Goal: Transaction & Acquisition: Purchase product/service

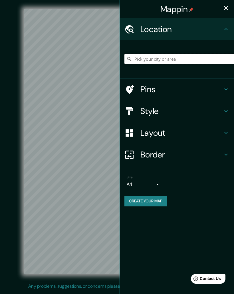
click at [168, 58] on input "Pick your city or area" at bounding box center [180, 59] width 110 height 10
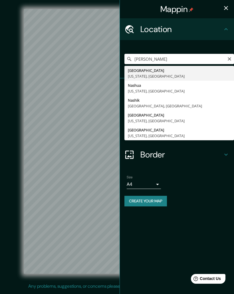
type input "[GEOGRAPHIC_DATA], [GEOGRAPHIC_DATA], [GEOGRAPHIC_DATA]"
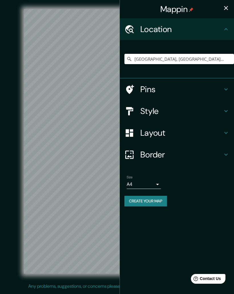
click at [226, 152] on icon at bounding box center [226, 154] width 7 height 7
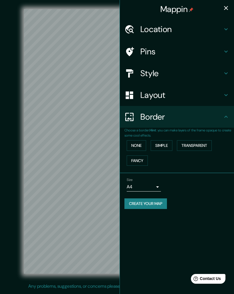
click at [141, 160] on button "Fancy" at bounding box center [137, 160] width 21 height 11
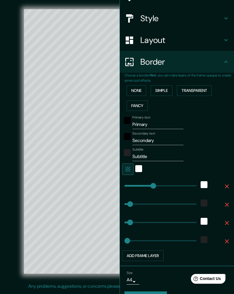
scroll to position [55, 0]
type input "425"
type input "52"
type input "26"
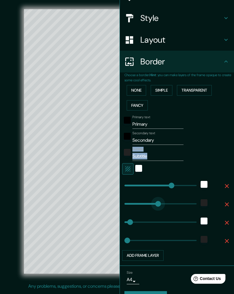
type input "307"
type input "52"
type input "26"
type input "263"
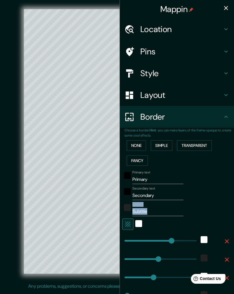
scroll to position [0, 0]
click at [226, 52] on icon at bounding box center [226, 51] width 7 height 7
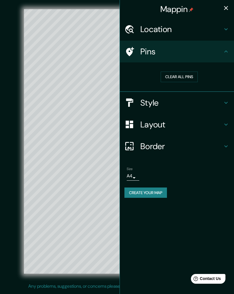
click at [181, 77] on button "Clear all pins" at bounding box center [179, 76] width 37 height 11
click at [176, 77] on button "Clear all pins" at bounding box center [179, 76] width 37 height 11
click at [224, 103] on icon at bounding box center [226, 102] width 7 height 7
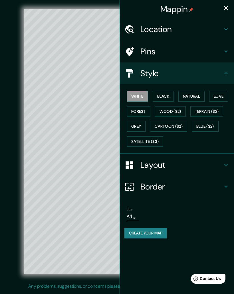
click at [196, 95] on button "Natural" at bounding box center [192, 96] width 26 height 11
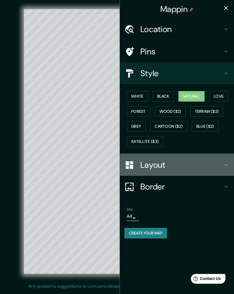
click at [228, 165] on icon at bounding box center [226, 164] width 7 height 7
type input "26"
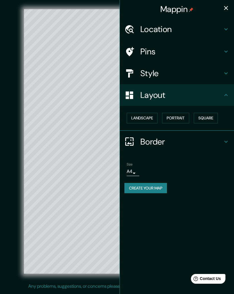
click at [144, 118] on button "Landscape" at bounding box center [142, 118] width 31 height 11
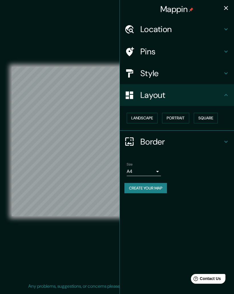
click at [180, 116] on button "Portrait" at bounding box center [175, 118] width 27 height 11
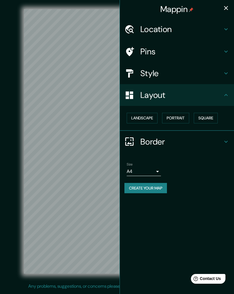
click at [210, 119] on button "Square" at bounding box center [206, 118] width 24 height 11
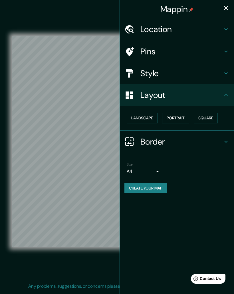
click at [180, 118] on button "Portrait" at bounding box center [175, 118] width 27 height 11
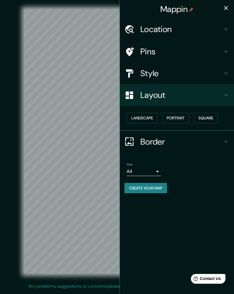
click at [150, 118] on button "Landscape" at bounding box center [142, 118] width 31 height 11
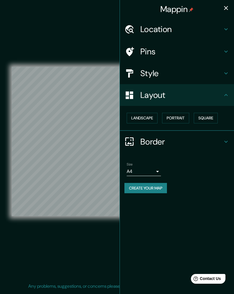
click at [160, 184] on button "Create your map" at bounding box center [146, 188] width 43 height 11
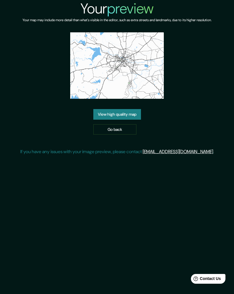
click at [122, 113] on link "View high quality map" at bounding box center [117, 114] width 48 height 11
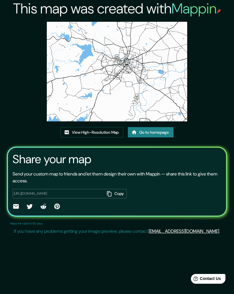
click at [96, 133] on link "View High-Resolution Map" at bounding box center [92, 132] width 63 height 11
click at [159, 134] on link "Go to homepage" at bounding box center [151, 132] width 46 height 11
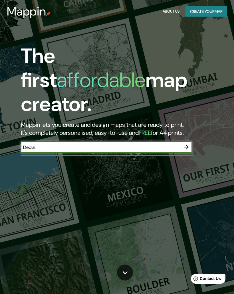
type input "Deolali"
click at [186, 144] on icon "button" at bounding box center [186, 147] width 7 height 7
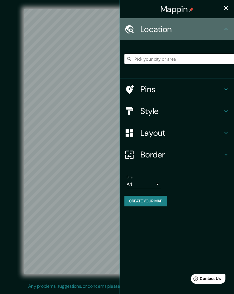
click at [226, 33] on div "Location" at bounding box center [177, 29] width 114 height 22
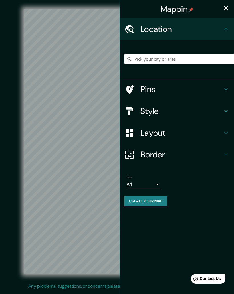
click at [172, 60] on input "Pick your city or area" at bounding box center [180, 59] width 110 height 10
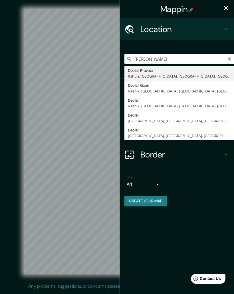
type input "Deolali, Nashik, Nashik, Maharashtra, India"
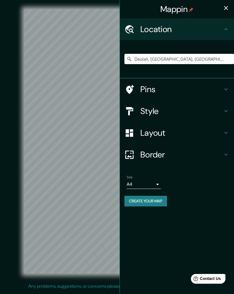
click at [228, 88] on icon at bounding box center [226, 89] width 3 height 2
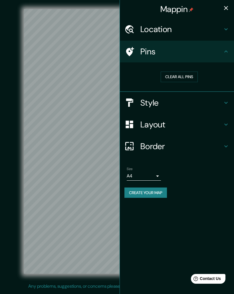
click at [230, 51] on div "Pins" at bounding box center [177, 52] width 114 height 22
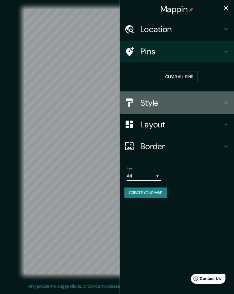
click at [226, 101] on icon at bounding box center [226, 102] width 7 height 7
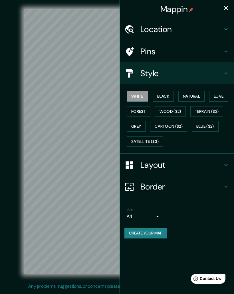
click at [143, 107] on button "Forest" at bounding box center [139, 111] width 24 height 11
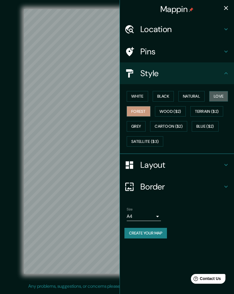
click at [221, 95] on button "Love" at bounding box center [219, 96] width 19 height 11
click at [194, 96] on button "Natural" at bounding box center [192, 96] width 26 height 11
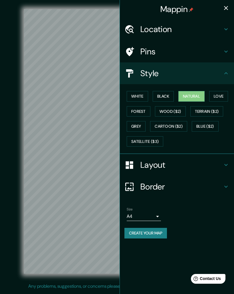
click at [161, 97] on button "Black" at bounding box center [163, 96] width 21 height 11
click at [136, 126] on button "Grey" at bounding box center [136, 126] width 19 height 11
click at [199, 95] on button "Natural" at bounding box center [192, 96] width 26 height 11
click at [227, 162] on icon at bounding box center [226, 164] width 7 height 7
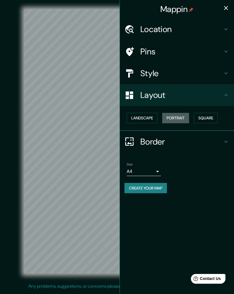
click at [181, 116] on button "Portrait" at bounding box center [175, 118] width 27 height 11
click at [183, 115] on button "Portrait" at bounding box center [175, 118] width 27 height 11
click at [147, 119] on button "Landscape" at bounding box center [142, 118] width 31 height 11
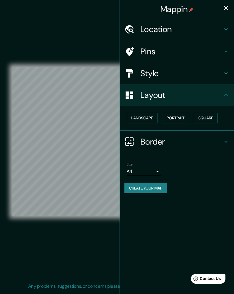
click at [182, 114] on button "Portrait" at bounding box center [175, 118] width 27 height 11
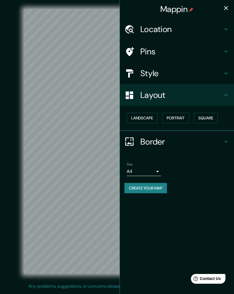
click at [228, 141] on icon at bounding box center [226, 141] width 7 height 7
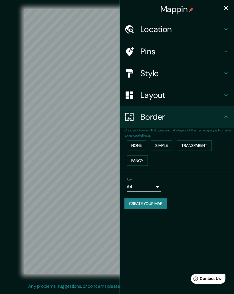
click at [139, 144] on button "None" at bounding box center [136, 145] width 19 height 11
click at [167, 144] on button "Simple" at bounding box center [162, 145] width 22 height 11
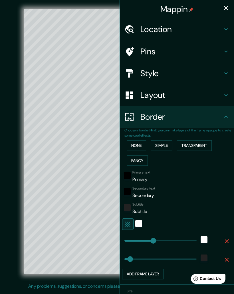
click at [200, 143] on button "Transparent" at bounding box center [194, 145] width 35 height 11
click at [142, 159] on button "Fancy" at bounding box center [137, 160] width 21 height 11
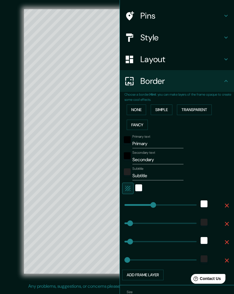
scroll to position [36, 0]
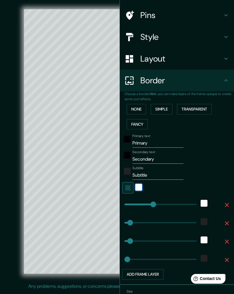
click at [141, 184] on div "white" at bounding box center [138, 187] width 7 height 7
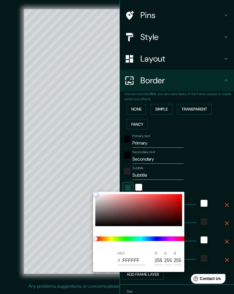
type input "261"
type input "52"
type input "26"
type input "4E1010"
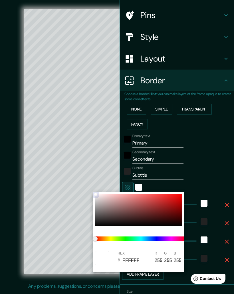
type input "78"
type input "16"
type input "261"
type input "52"
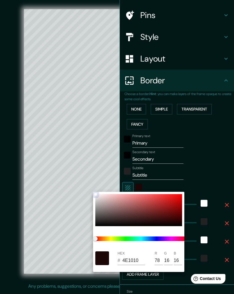
type input "52"
type input "26"
type input "BF1717"
type input "191"
type input "23"
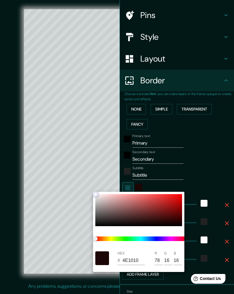
type input "23"
type input "261"
type input "52"
type input "26"
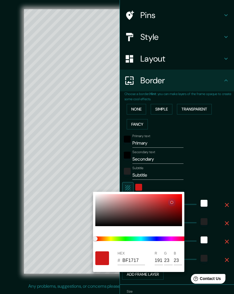
type input "931212"
type input "147"
type input "18"
type input "261"
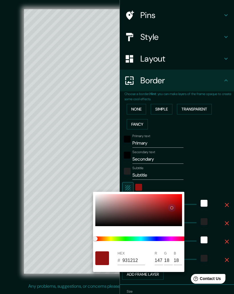
type input "52"
type input "26"
type input "981515"
type input "152"
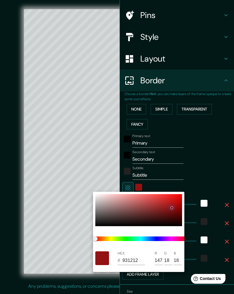
type input "21"
type input "261"
type input "52"
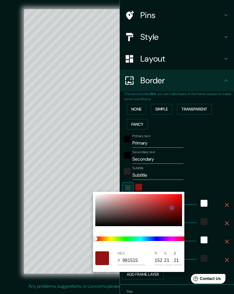
type input "26"
type input "8A3D3D"
type input "138"
type input "61"
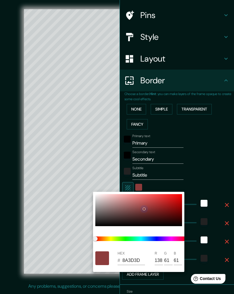
type input "261"
type input "52"
type input "26"
type input "8A4A4A"
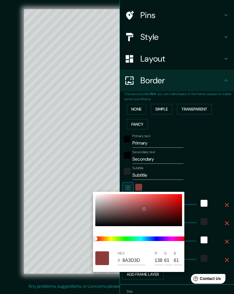
type input "74"
type input "261"
type input "52"
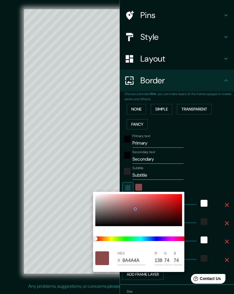
type input "26"
type input "BF6F6F"
type input "191"
type input "111"
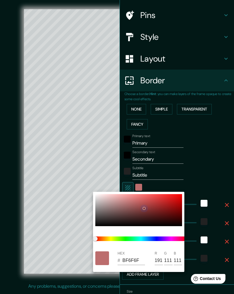
type input "261"
type input "52"
type input "26"
type input "8E3E3E"
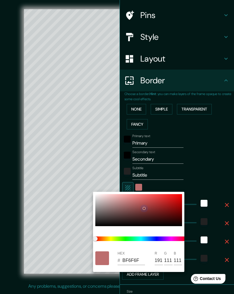
type input "142"
type input "62"
type input "261"
type input "52"
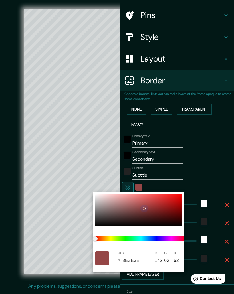
type input "52"
type input "26"
type input "A54949"
type input "165"
type input "73"
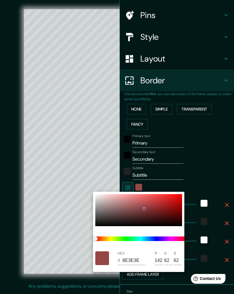
type input "73"
type input "261"
type input "52"
type input "26"
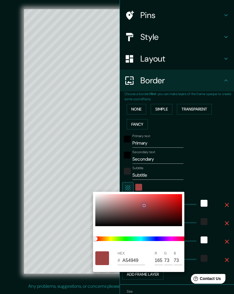
type input "B16565"
type input "177"
type input "101"
type input "261"
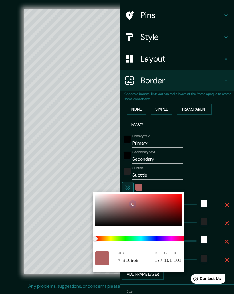
type input "52"
type input "26"
type input "A17373"
type input "161"
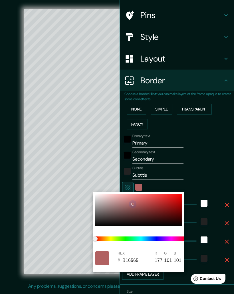
type input "115"
type input "261"
type input "52"
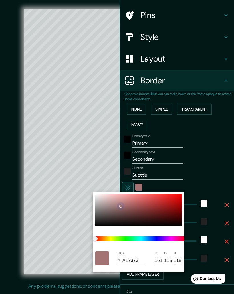
type input "26"
type input "A17C7C"
type input "124"
type input "261"
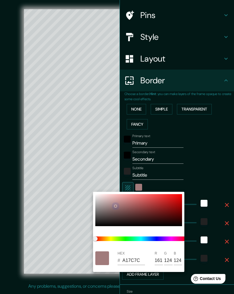
type input "52"
type input "26"
type input "8E7B7B"
type input "142"
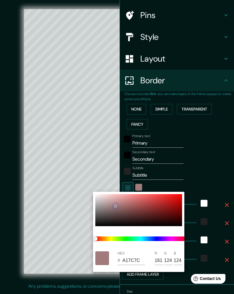
type input "123"
type input "261"
type input "52"
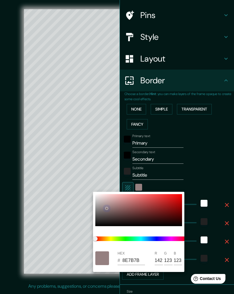
type input "26"
type input "635858"
type input "99"
type input "88"
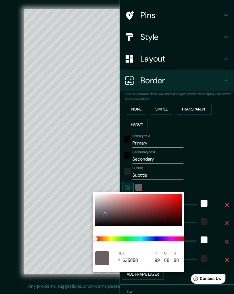
type input "261"
type input "52"
type input "26"
type input "403636"
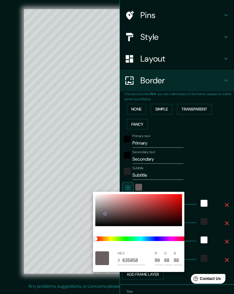
type input "64"
type input "54"
type input "261"
type input "52"
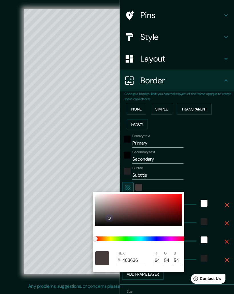
type input "52"
type input "26"
type input "271B1B"
type input "39"
type input "27"
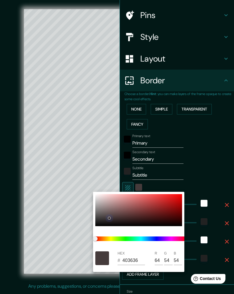
type input "27"
type input "261"
type input "52"
type input "26"
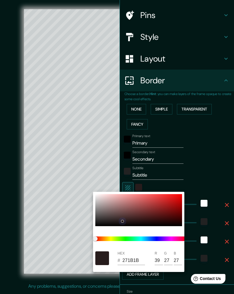
type input "AC2222"
type input "172"
type input "34"
type input "261"
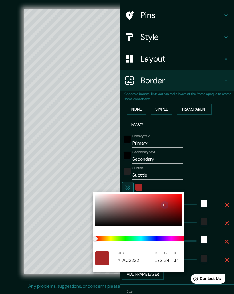
type input "52"
type input "26"
type input "A51111"
type input "165"
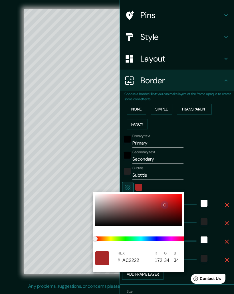
type input "17"
type input "261"
type input "52"
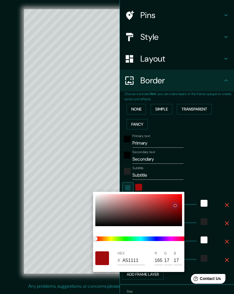
type input "26"
type input "A10A0A"
type input "161"
type input "10"
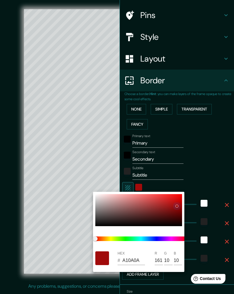
type input "261"
type input "52"
type input "26"
type input "7E0505"
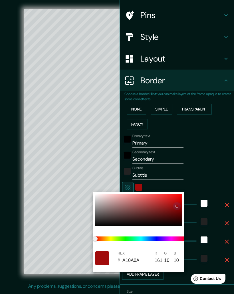
type input "126"
type input "5"
type input "261"
type input "52"
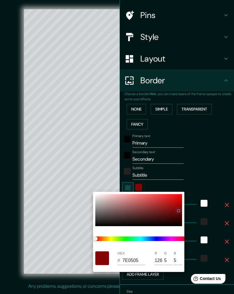
type input "52"
type input "26"
type input "5C0404"
type input "92"
type input "4"
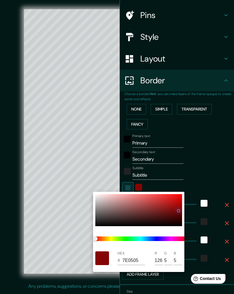
type input "4"
type input "261"
type input "52"
type input "26"
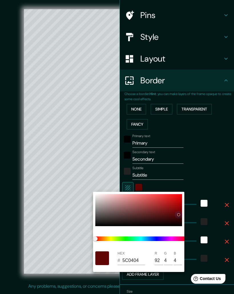
type input "530404"
type input "83"
type input "261"
type input "52"
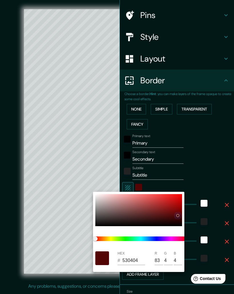
type input "26"
type input "500404"
type input "80"
type input "261"
type input "52"
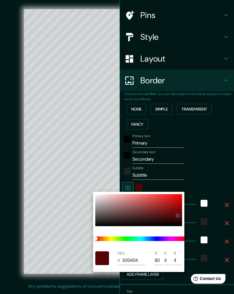
type input "52"
type input "26"
type input "4C0404"
type input "76"
type input "261"
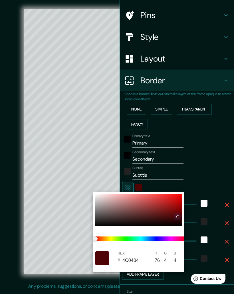
type input "52"
type input "26"
type input "3E0303"
type input "62"
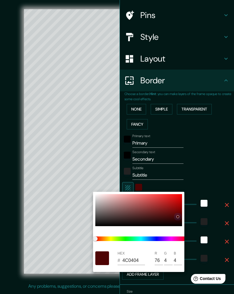
type input "3"
type input "261"
type input "52"
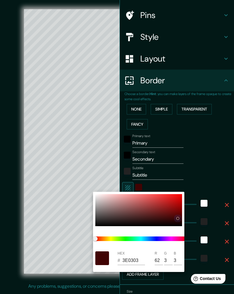
type input "26"
type input "3C0303"
type input "60"
click at [214, 181] on div at bounding box center [117, 147] width 234 height 294
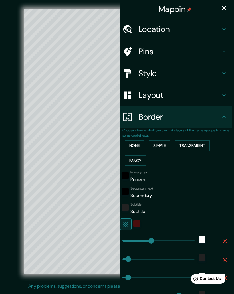
scroll to position [0, 2]
click at [229, 8] on button "button" at bounding box center [224, 7] width 11 height 11
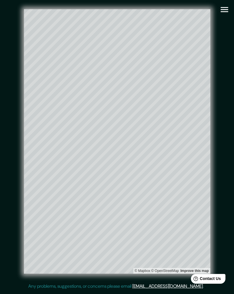
click at [227, 10] on icon "button" at bounding box center [224, 9] width 7 height 5
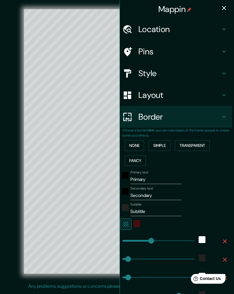
click at [222, 115] on icon at bounding box center [224, 116] width 7 height 7
click at [127, 222] on icon "button" at bounding box center [126, 223] width 7 height 7
click at [129, 52] on icon at bounding box center [128, 51] width 8 height 9
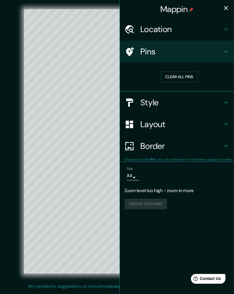
scroll to position [0, 0]
click at [229, 51] on icon at bounding box center [226, 51] width 7 height 7
click at [226, 29] on icon at bounding box center [226, 29] width 7 height 7
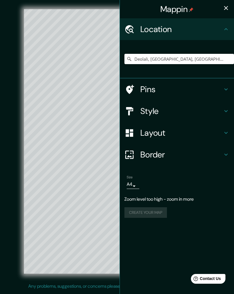
click at [224, 107] on icon at bounding box center [226, 110] width 7 height 7
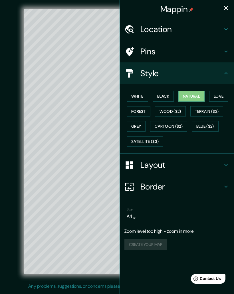
click at [226, 166] on icon at bounding box center [226, 164] width 7 height 7
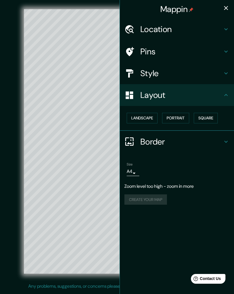
click at [210, 114] on button "Square" at bounding box center [206, 118] width 24 height 11
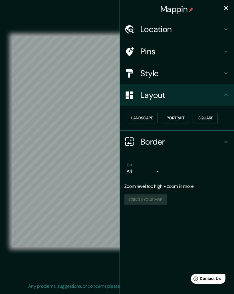
click at [226, 141] on icon at bounding box center [226, 141] width 7 height 7
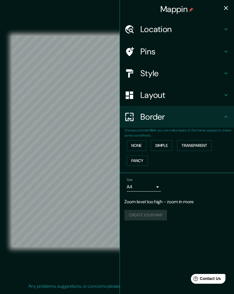
click at [143, 142] on button "None" at bounding box center [136, 145] width 19 height 11
click at [202, 142] on button "Transparent" at bounding box center [194, 145] width 35 height 11
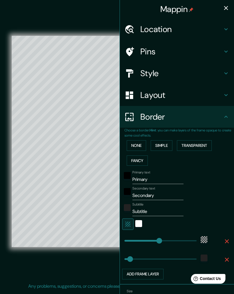
click at [158, 177] on input "Primary" at bounding box center [158, 179] width 51 height 9
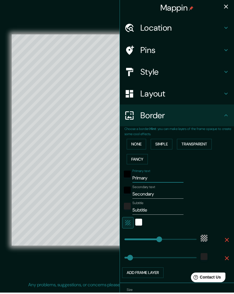
click at [228, 6] on icon "button" at bounding box center [226, 8] width 7 height 7
